Goal: Transaction & Acquisition: Download file/media

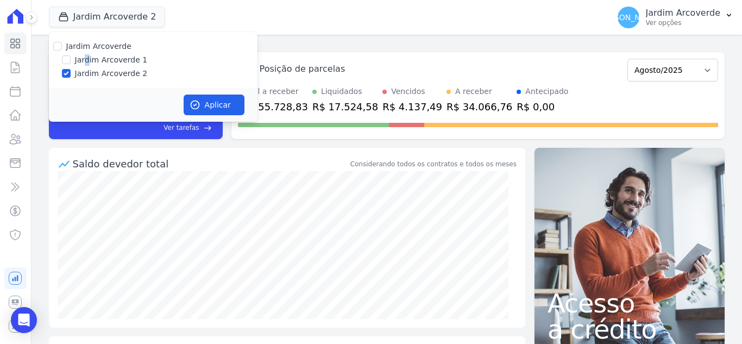
drag, startPoint x: 86, startPoint y: 58, endPoint x: 117, endPoint y: 76, distance: 36.0
click at [86, 58] on label "Jardim Arcoverde 1" at bounding box center [111, 59] width 73 height 11
click at [199, 99] on icon "button" at bounding box center [194, 104] width 11 height 11
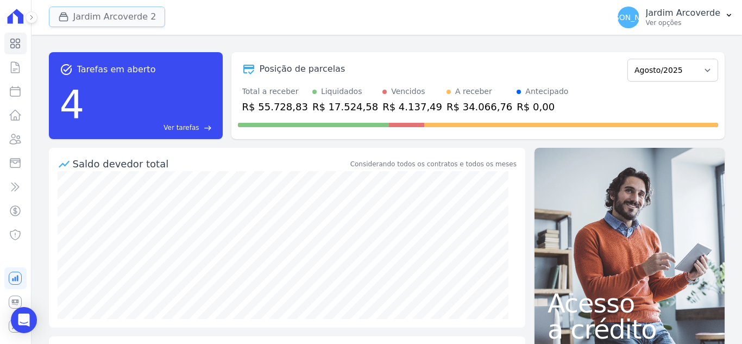
click at [88, 12] on button "Jardim Arcoverde 2" at bounding box center [107, 17] width 117 height 21
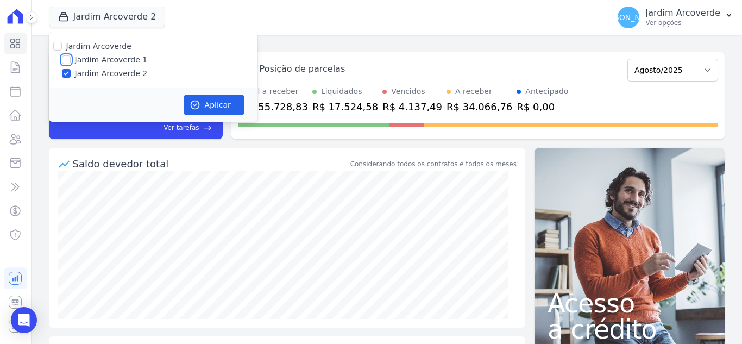
click at [66, 61] on input "Jardim Arcoverde 1" at bounding box center [66, 59] width 9 height 9
checkbox input "true"
click at [200, 106] on button "Aplicar" at bounding box center [213, 104] width 61 height 21
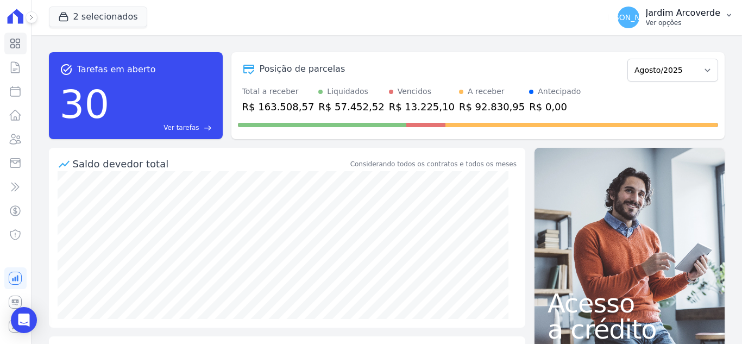
drag, startPoint x: 684, startPoint y: 24, endPoint x: 680, endPoint y: 35, distance: 11.9
click at [683, 24] on p "Ver opções" at bounding box center [683, 22] width 74 height 9
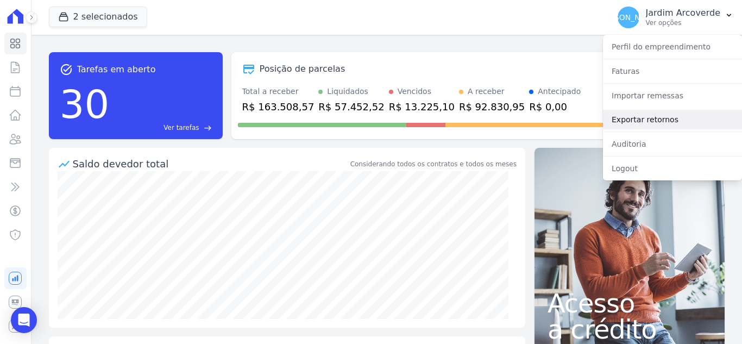
click at [663, 118] on link "Exportar retornos" at bounding box center [672, 120] width 139 height 20
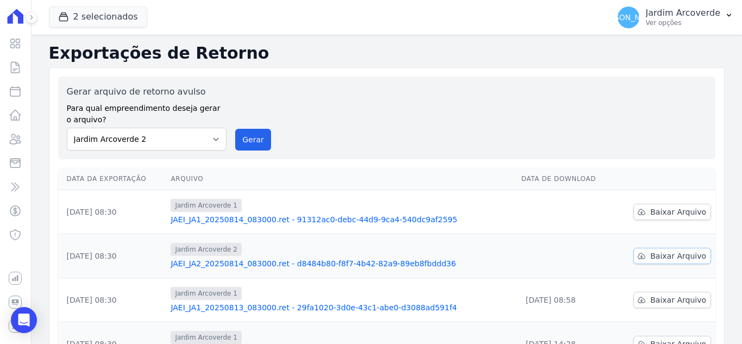
click at [696, 260] on span "Baixar Arquivo" at bounding box center [678, 255] width 56 height 11
click at [677, 215] on span "Baixar Arquivo" at bounding box center [678, 211] width 56 height 11
